Goal: Transaction & Acquisition: Subscribe to service/newsletter

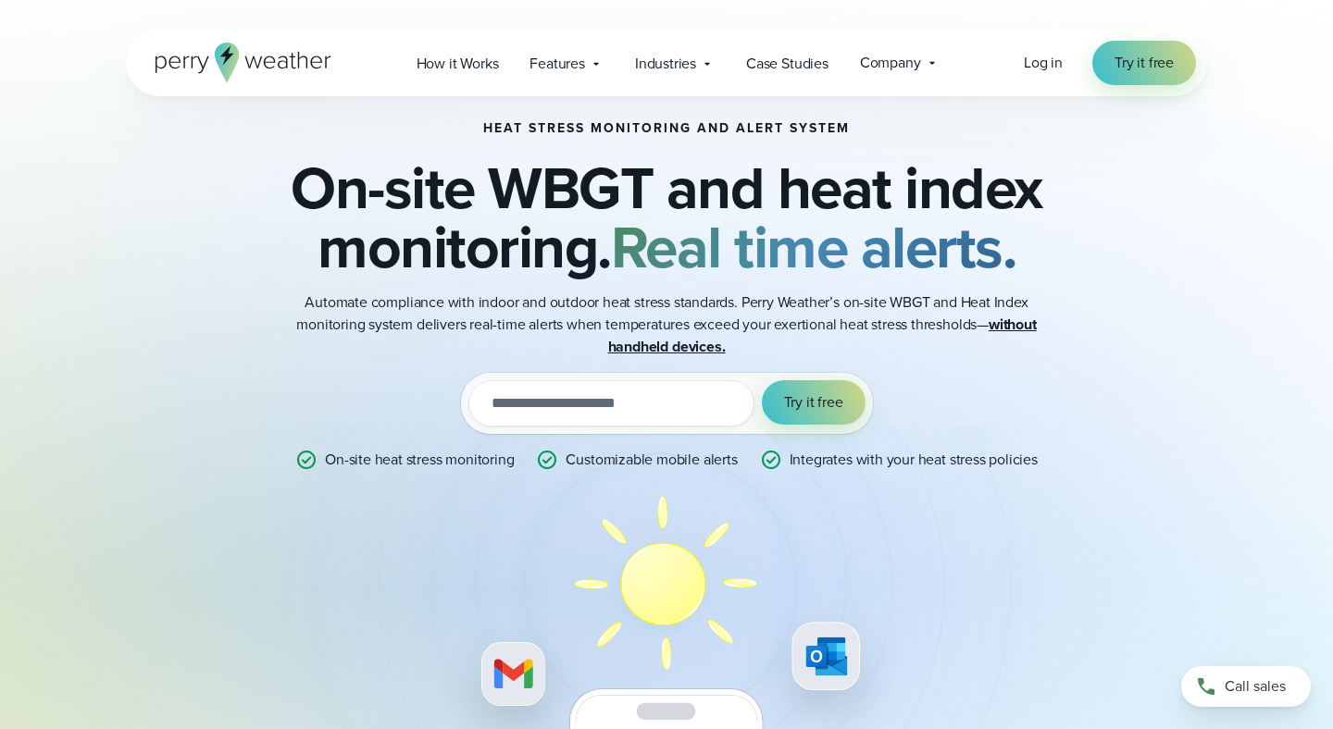
scroll to position [18, 0]
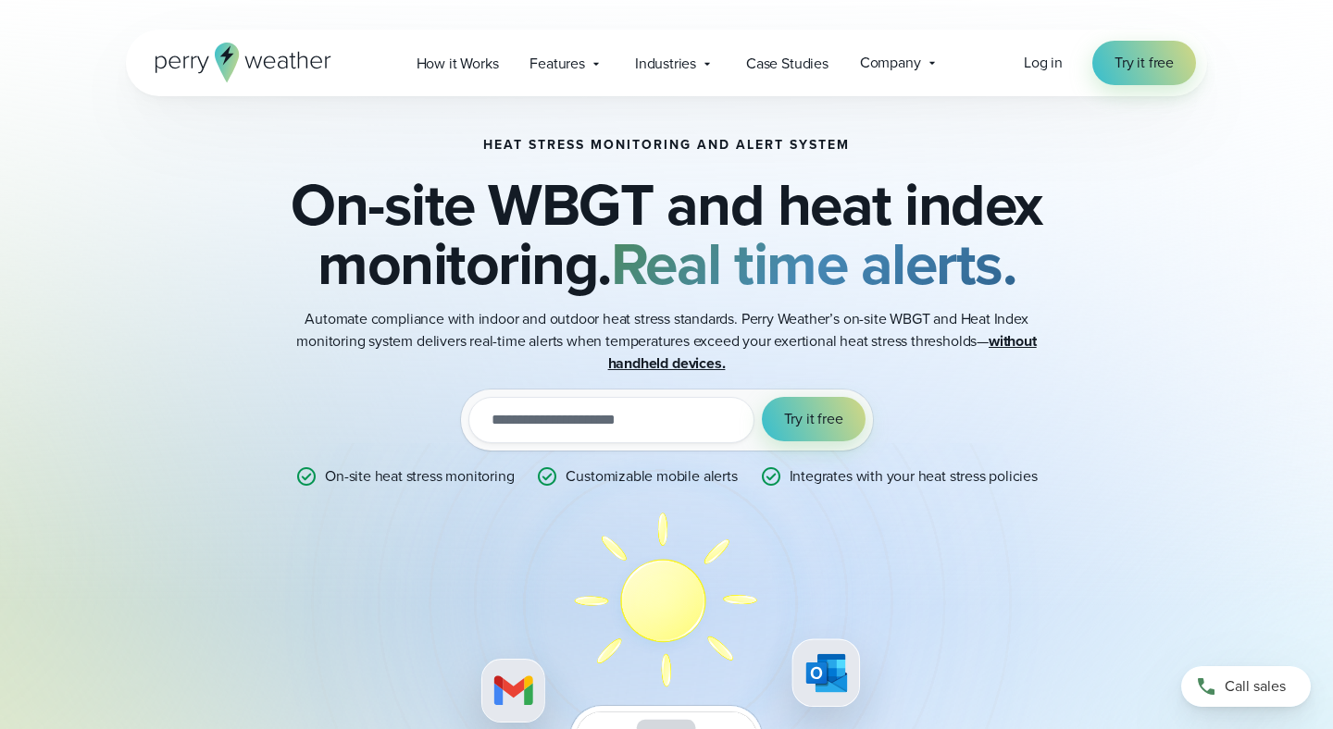
click at [559, 430] on input "email" at bounding box center [611, 420] width 286 height 46
type input "**********"
click at [807, 416] on span "Try it free" at bounding box center [813, 419] width 59 height 22
